Goal: Ask a question

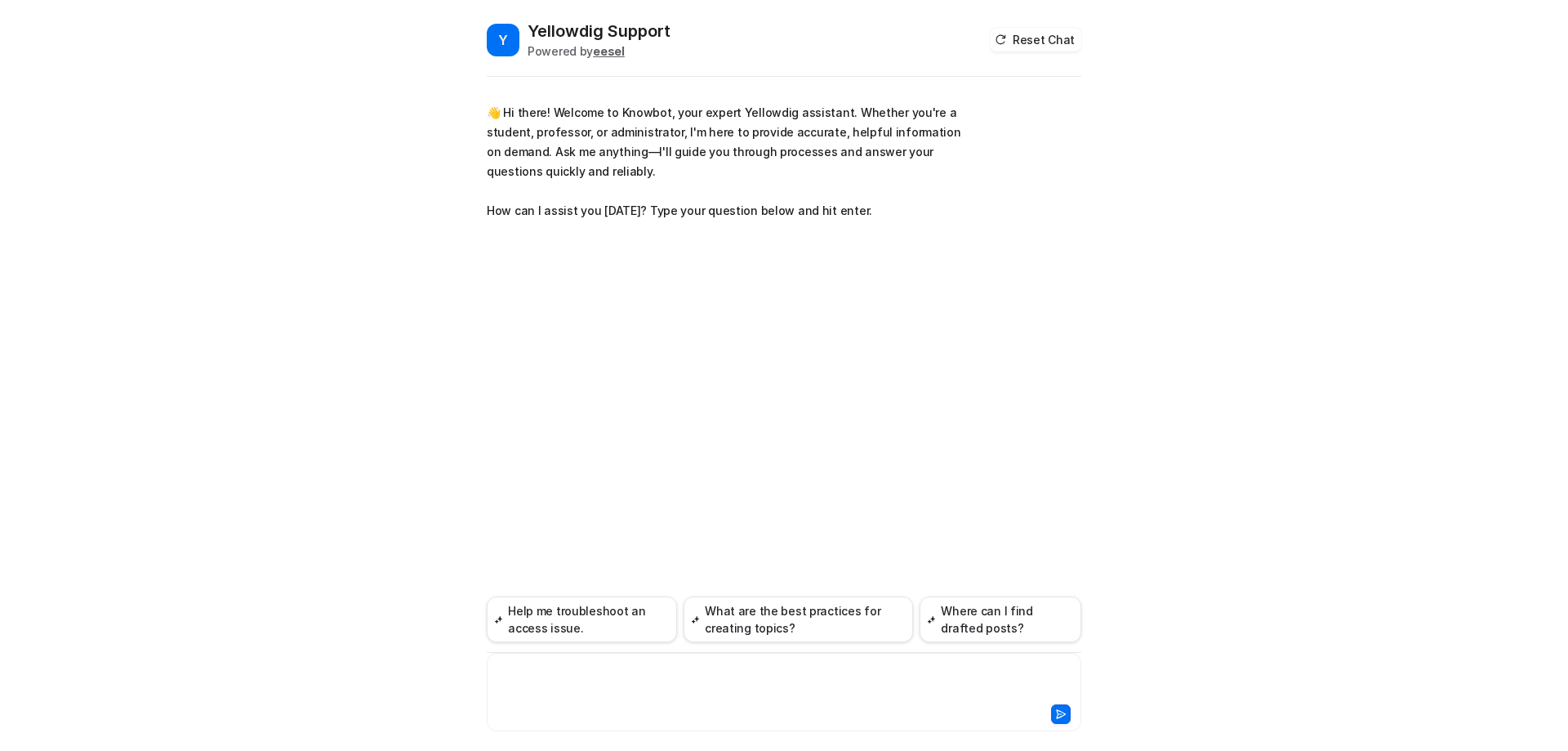
click at [566, 670] on div at bounding box center [783, 682] width 586 height 38
paste div
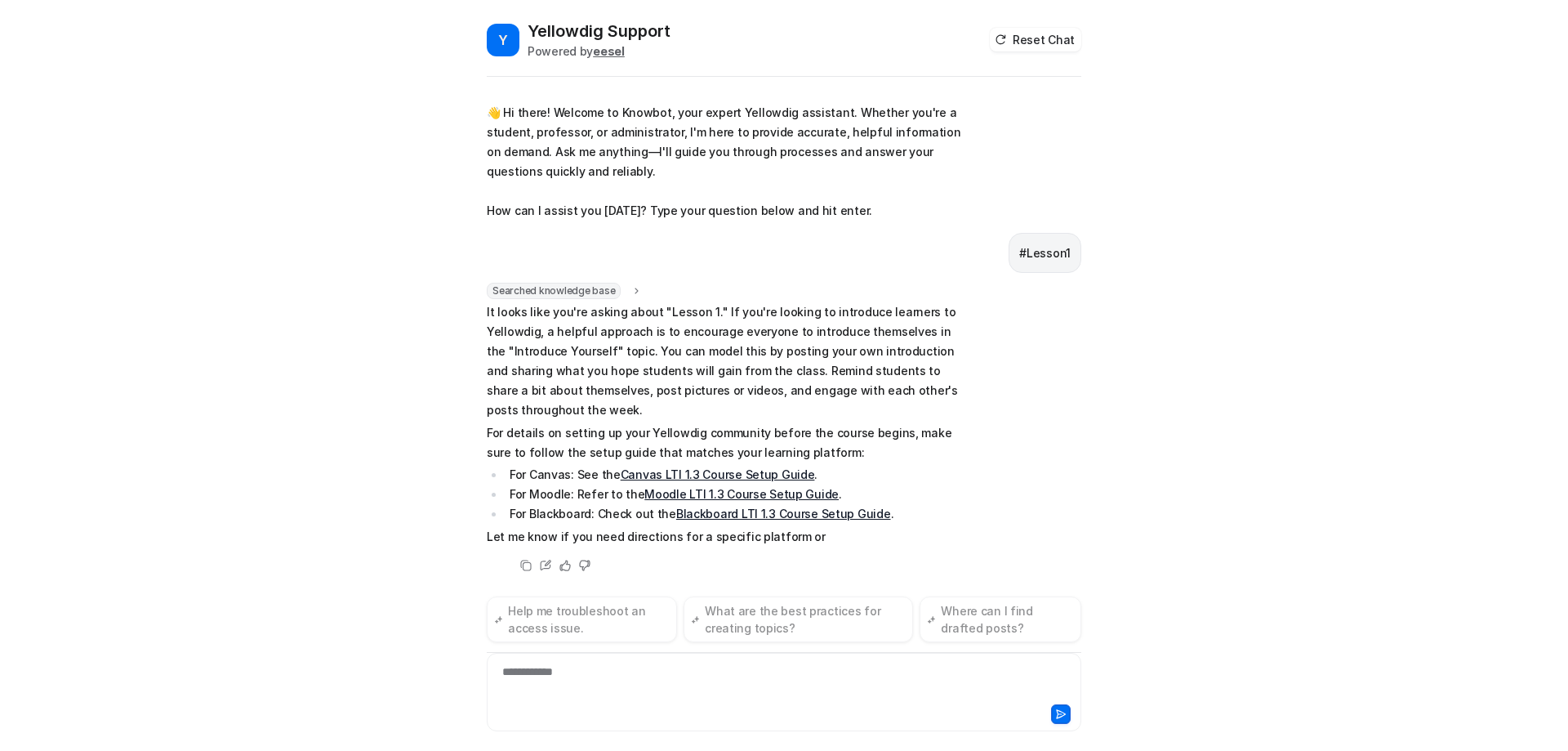
scroll to position [41, 0]
